Goal: Navigation & Orientation: Find specific page/section

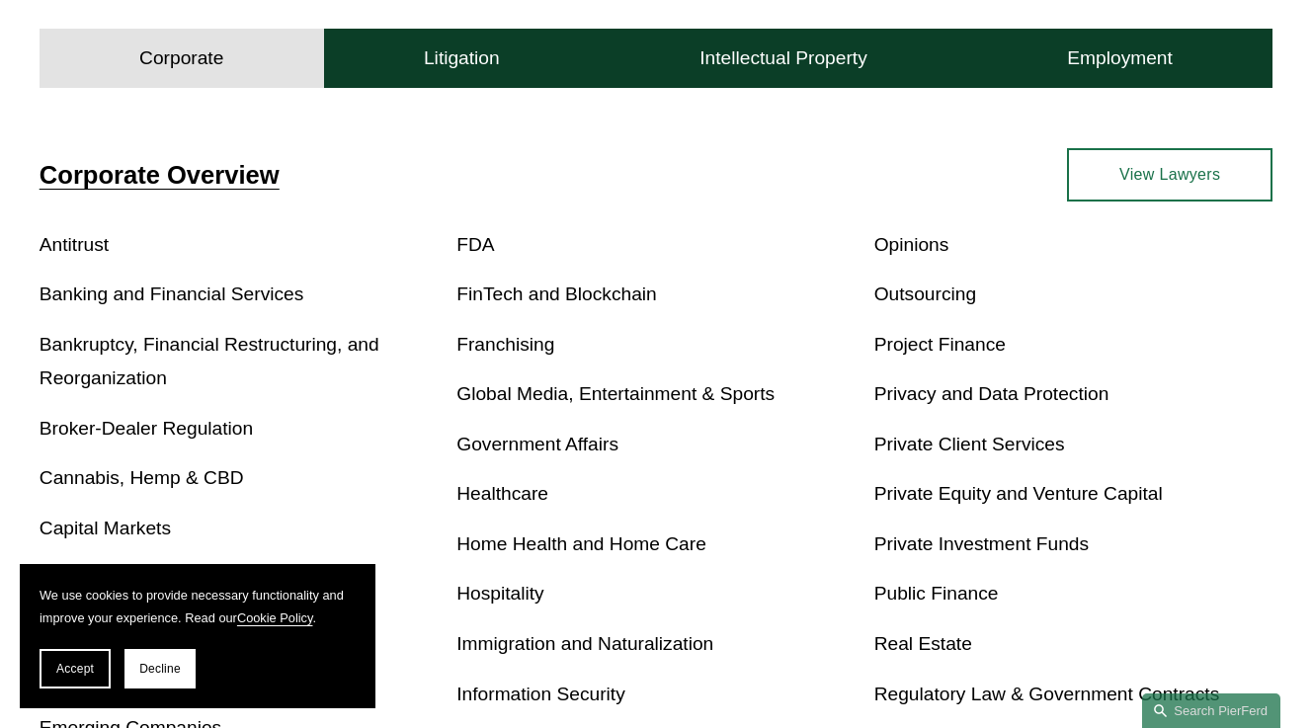
scroll to position [583, 0]
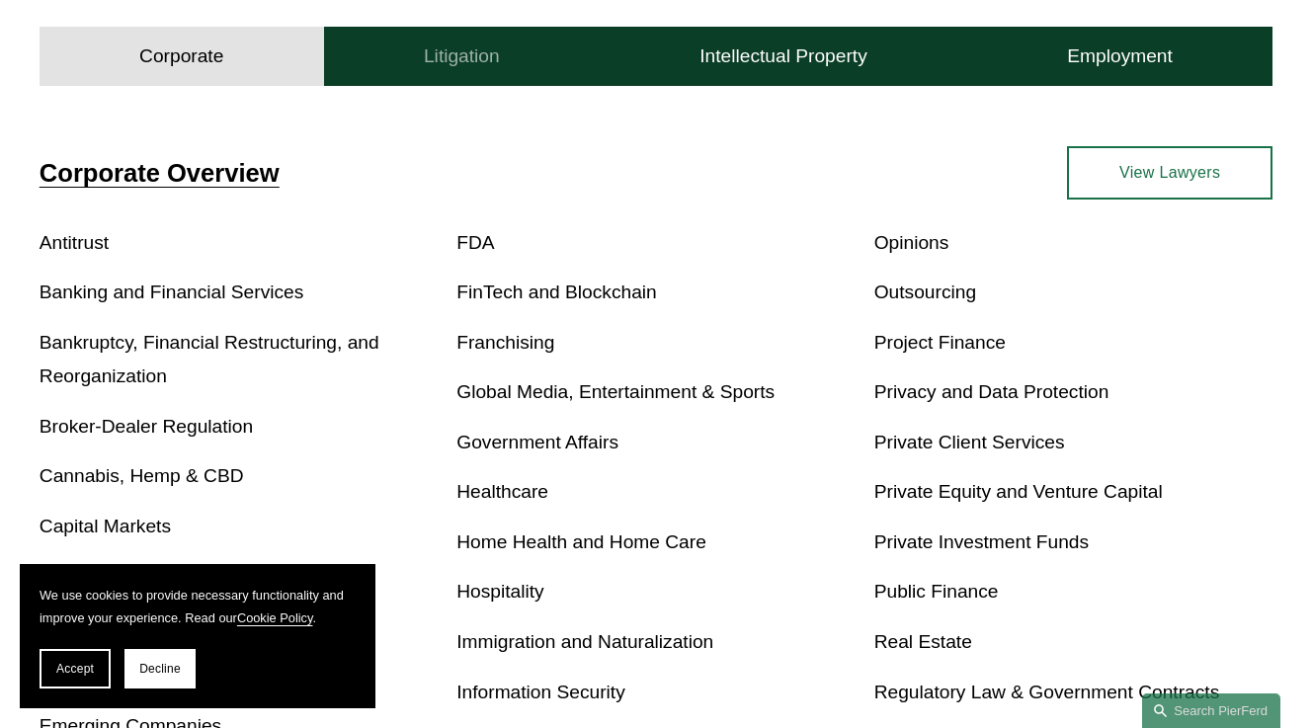
click at [464, 59] on h4 "Litigation" at bounding box center [462, 56] width 76 height 24
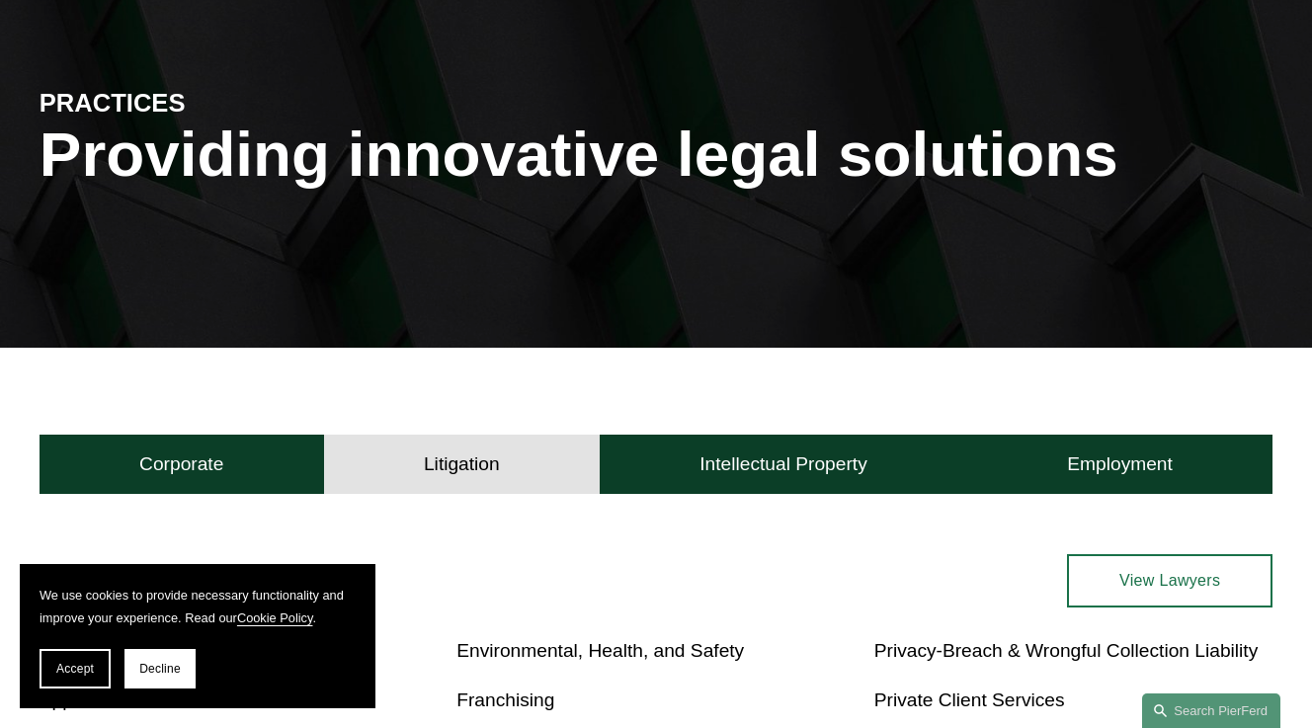
scroll to position [0, 0]
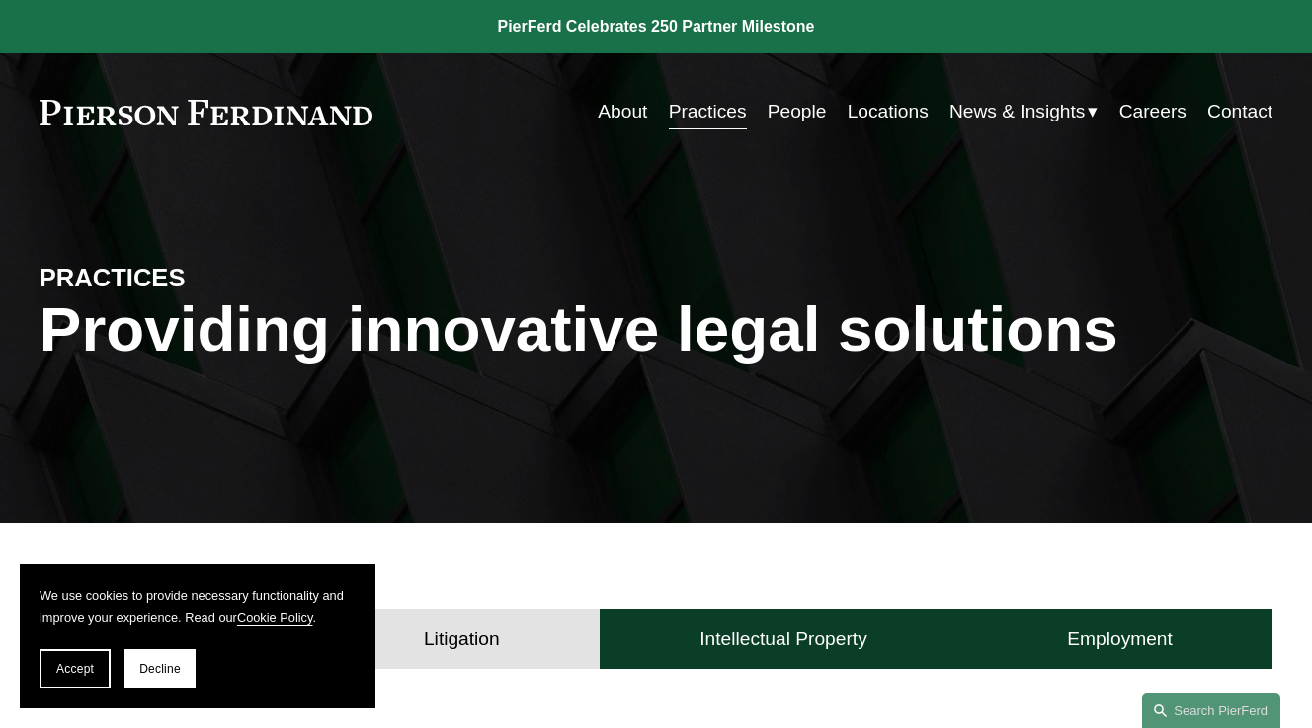
click at [1156, 113] on link "Careers" at bounding box center [1152, 112] width 67 height 38
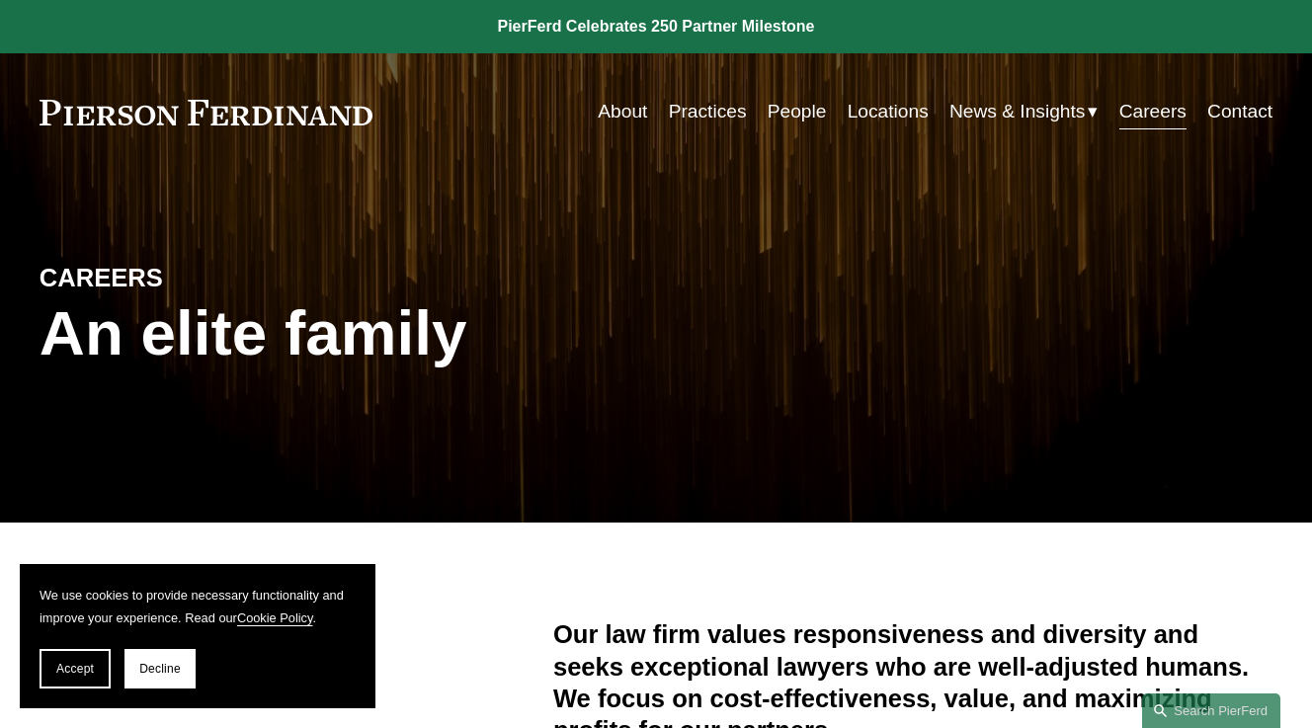
click at [1148, 120] on link "Careers" at bounding box center [1152, 112] width 67 height 38
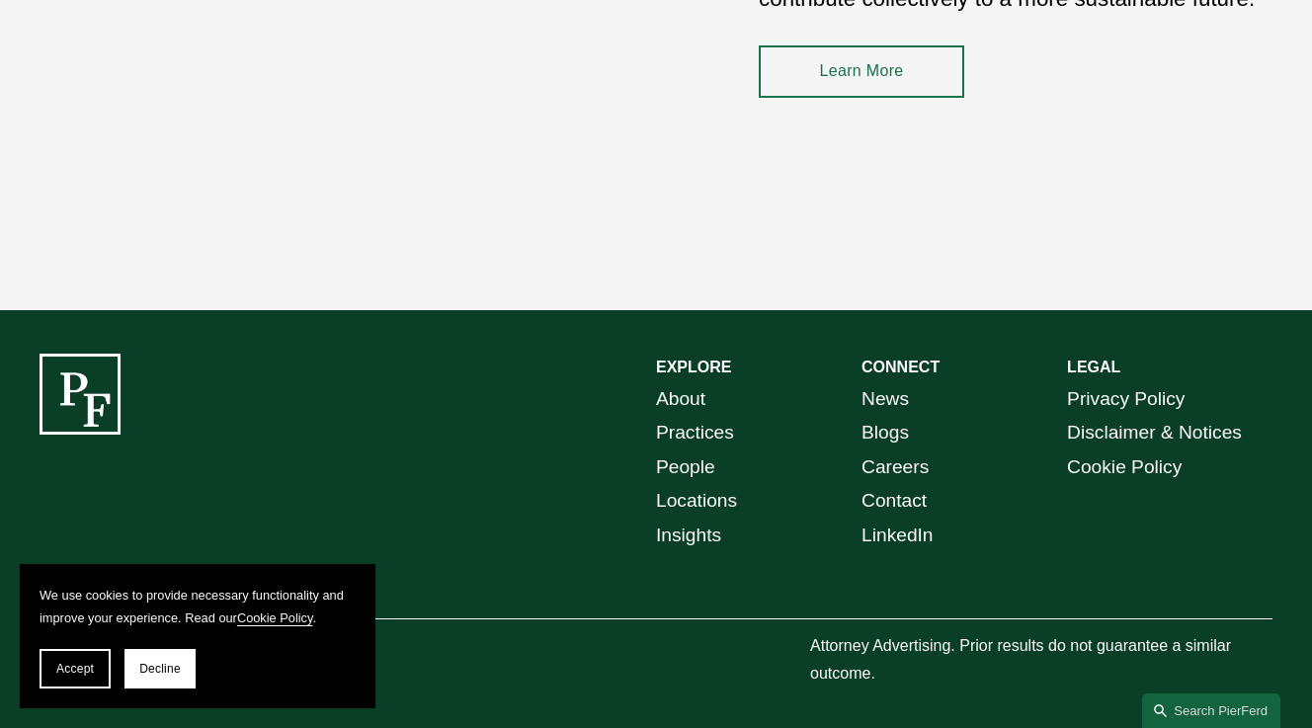
scroll to position [2769, 0]
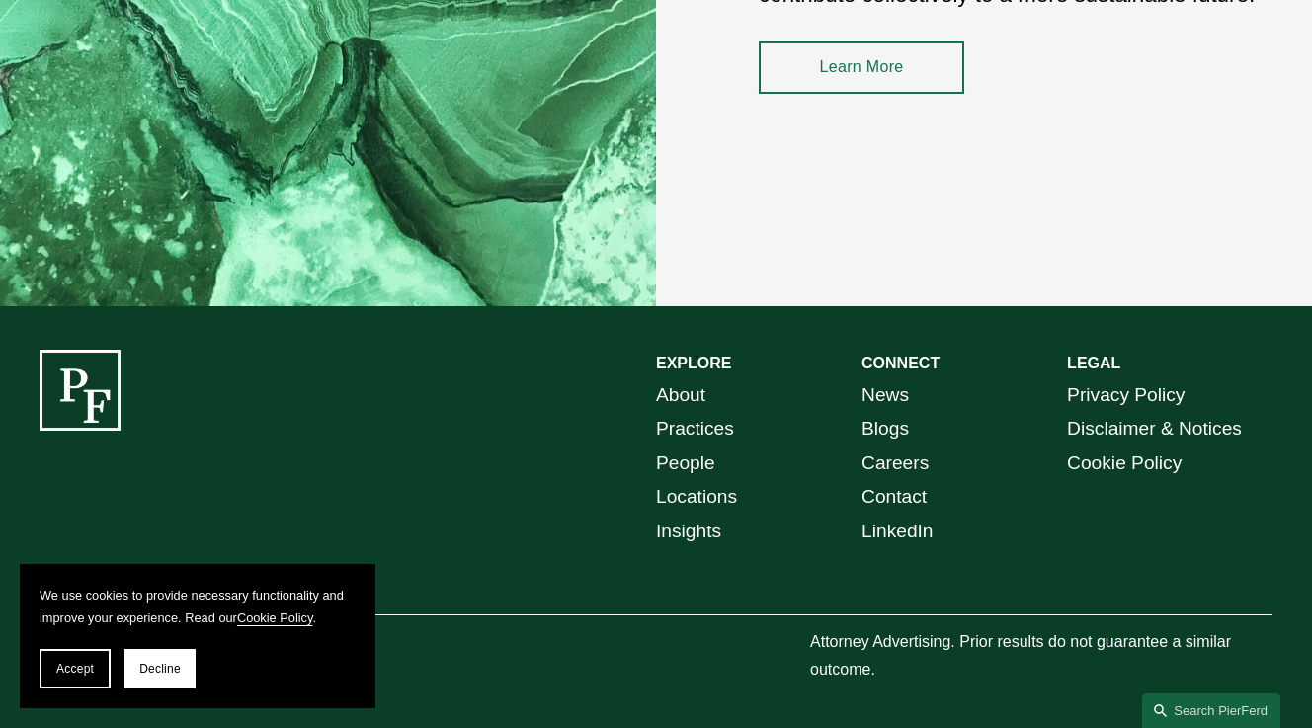
click at [890, 463] on link "Careers" at bounding box center [894, 463] width 67 height 35
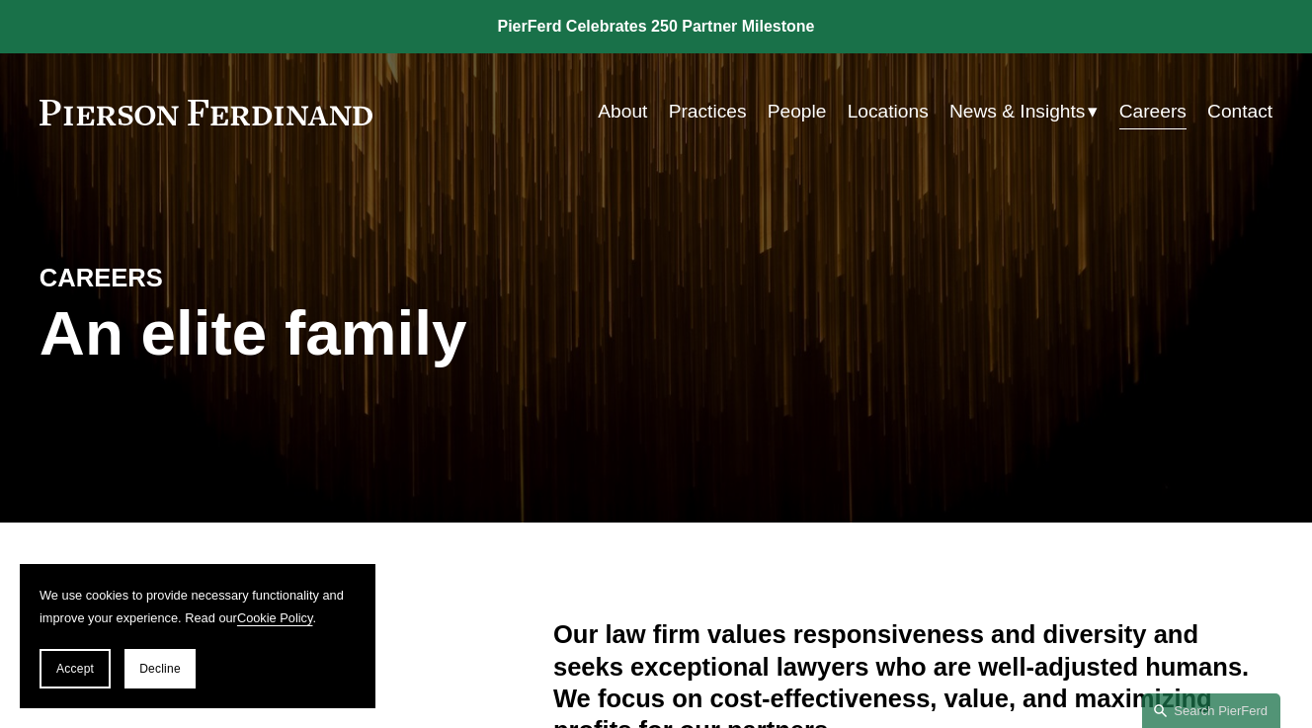
click at [1233, 113] on link "Contact" at bounding box center [1239, 112] width 65 height 38
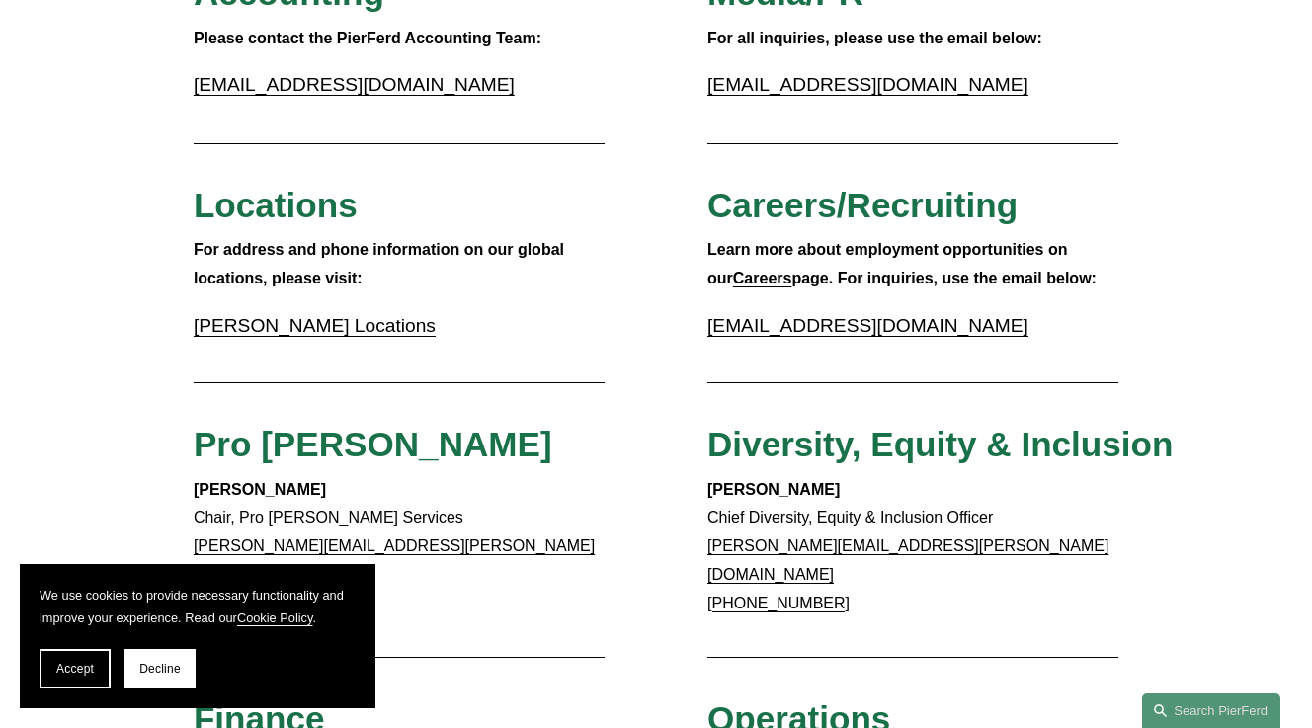
scroll to position [516, 0]
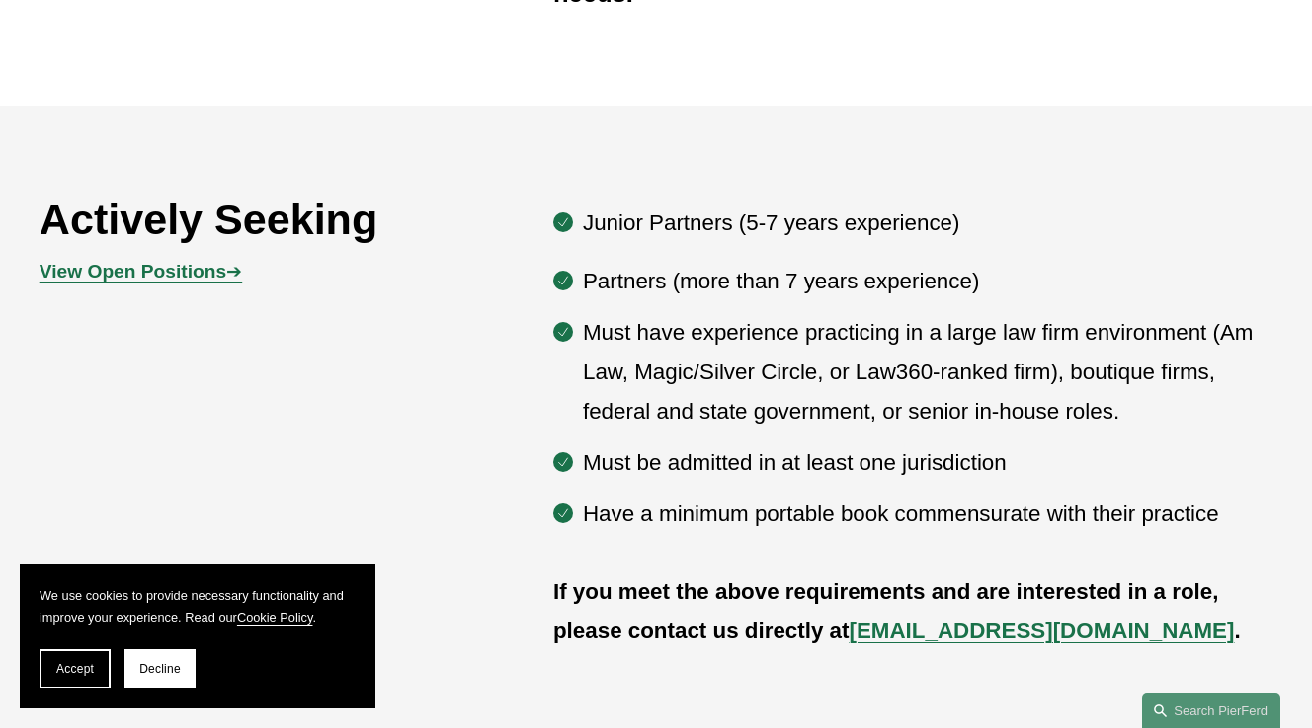
scroll to position [924, 0]
